Goal: Task Accomplishment & Management: Use online tool/utility

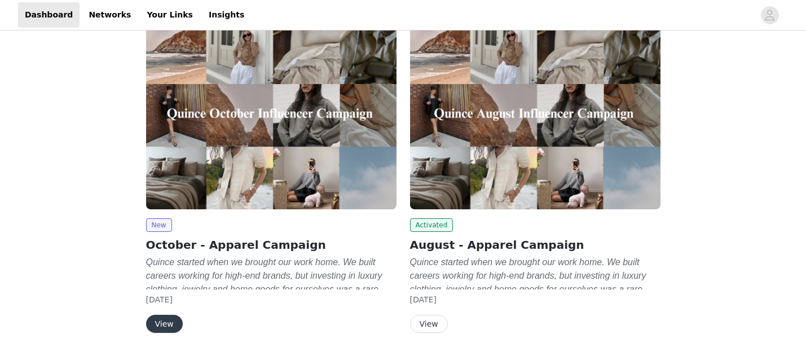
scroll to position [112, 0]
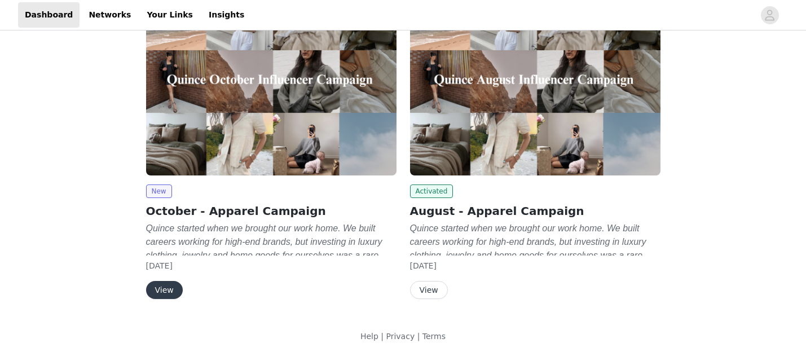
click at [168, 288] on button "View" at bounding box center [164, 290] width 37 height 18
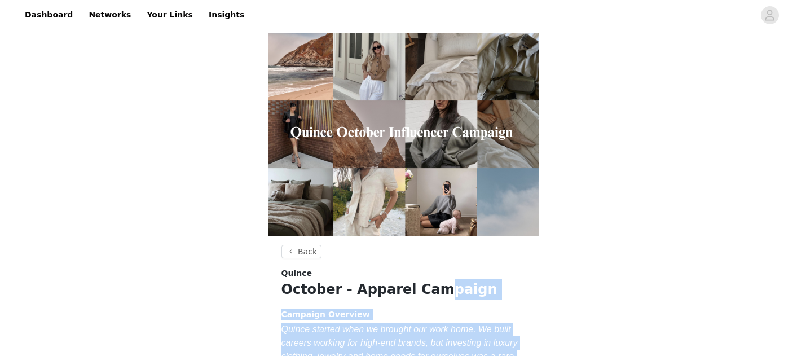
scroll to position [939, 0]
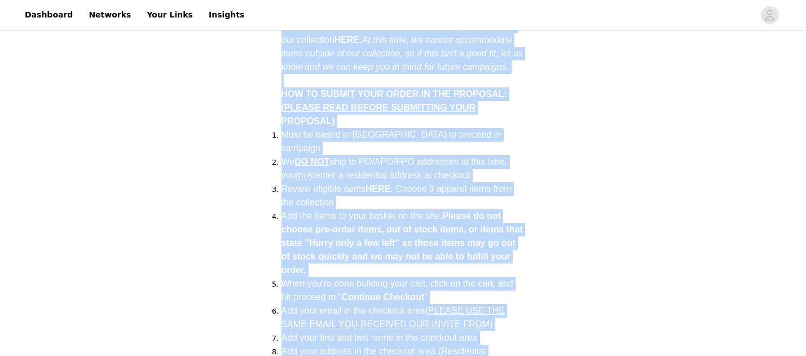
drag, startPoint x: 163, startPoint y: 281, endPoint x: 124, endPoint y: 436, distance: 159.5
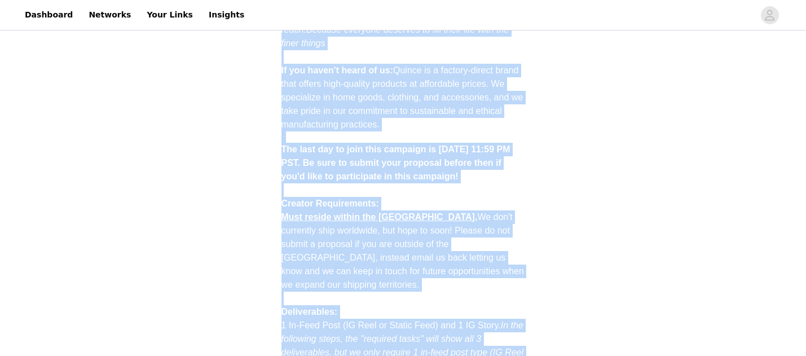
scroll to position [377, 0]
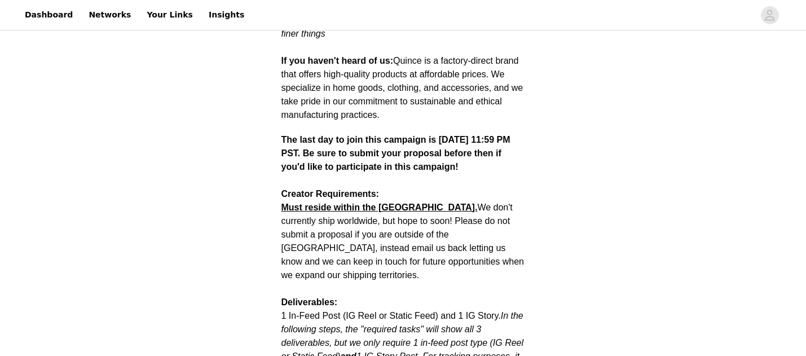
drag, startPoint x: 500, startPoint y: 156, endPoint x: 479, endPoint y: 155, distance: 21.4
click at [500, 156] on strong "The last day to join this campaign is [DATE] 11:59 PM PST. Be sure to submit yo…" at bounding box center [395, 153] width 229 height 37
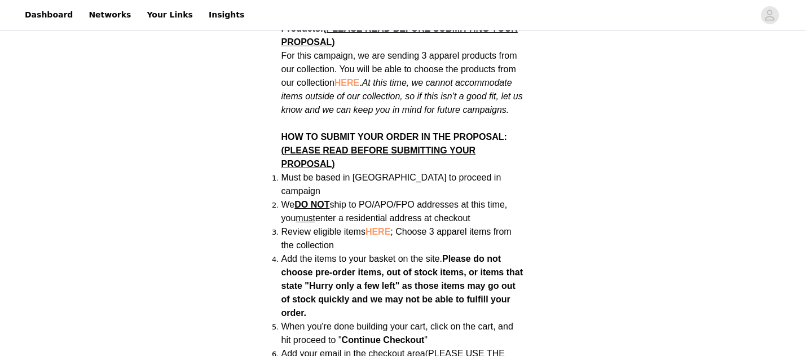
scroll to position [779, 0]
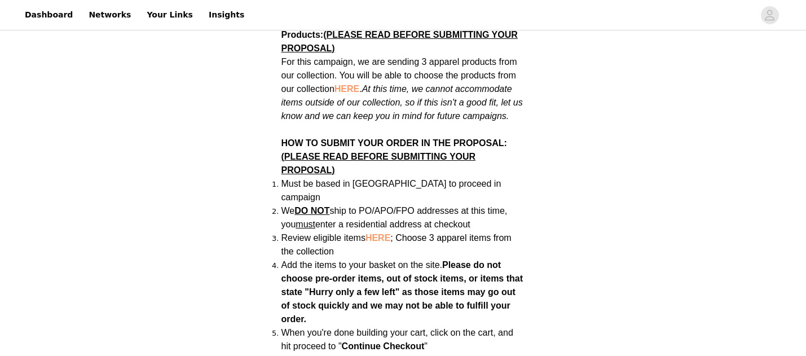
click at [355, 84] on span "HERE" at bounding box center [346, 89] width 25 height 10
